Goal: Information Seeking & Learning: Learn about a topic

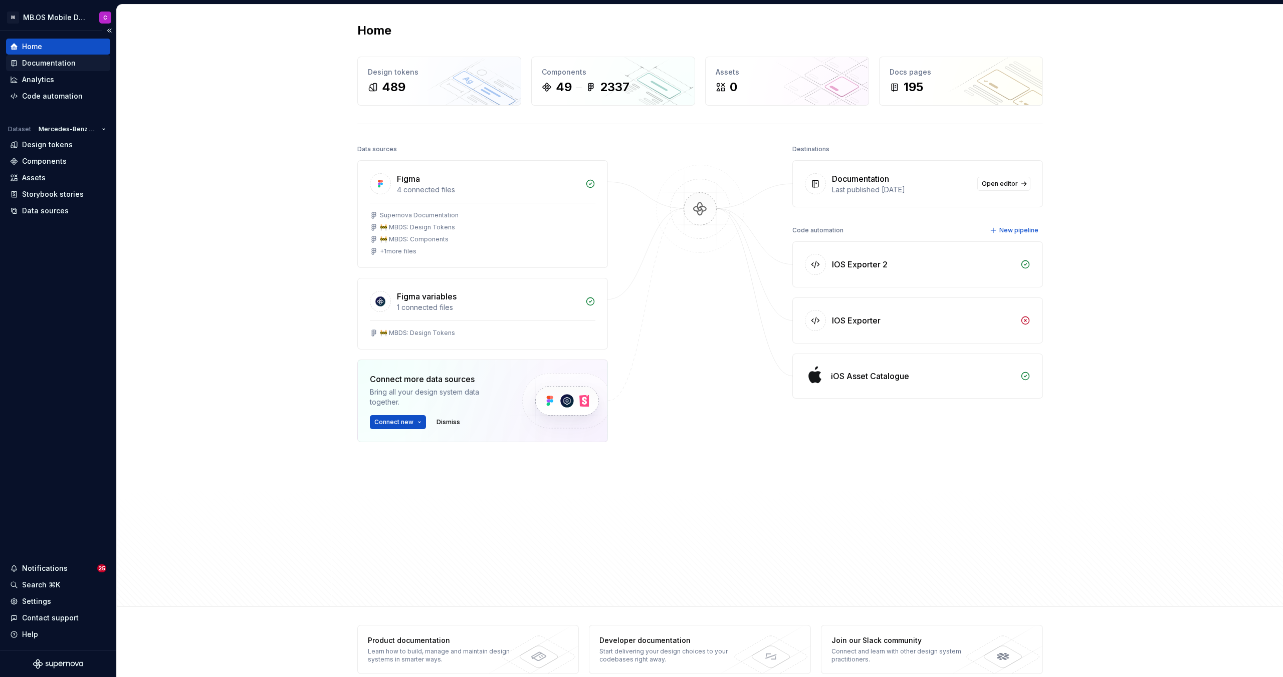
click at [44, 62] on div "Documentation" at bounding box center [49, 63] width 54 height 10
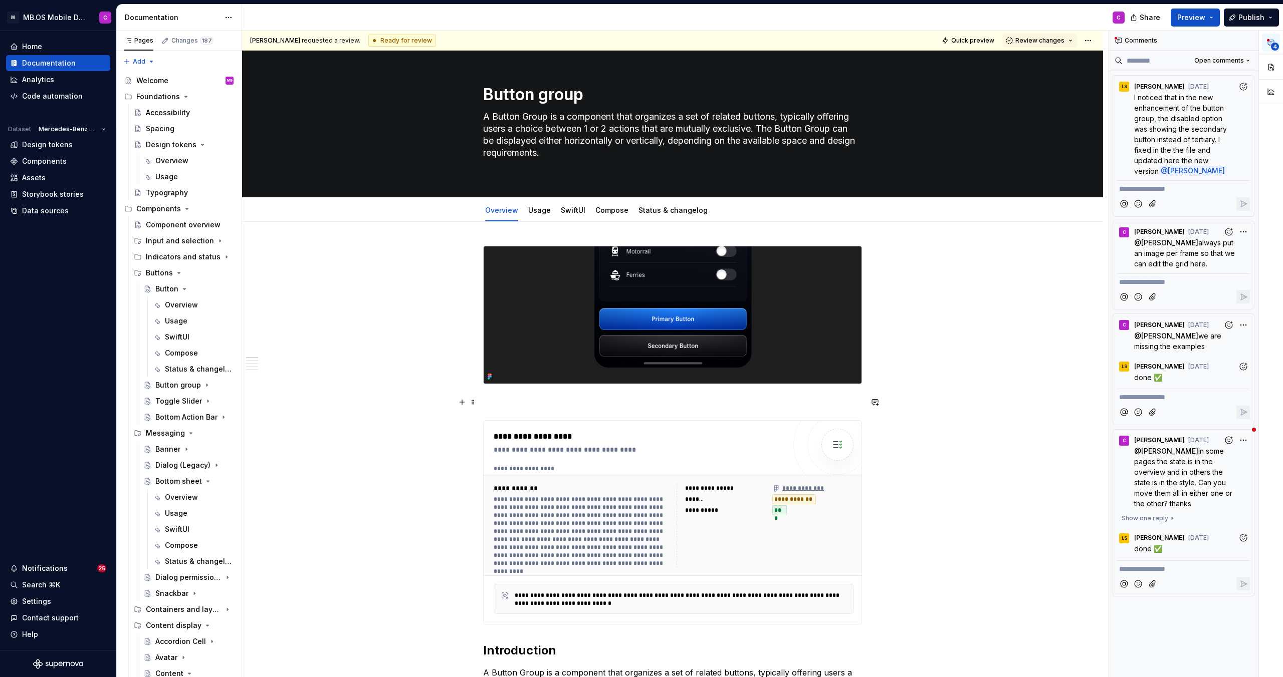
type textarea "*"
